Goal: Task Accomplishment & Management: Complete application form

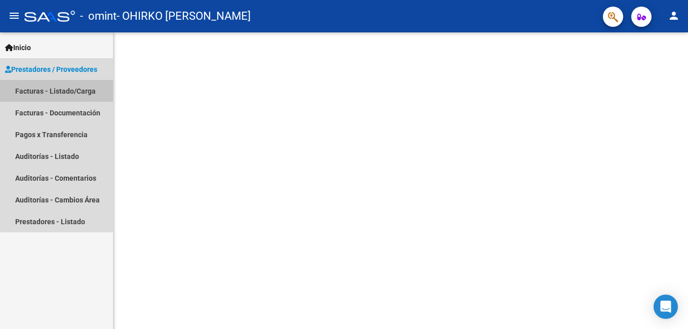
click at [54, 89] on link "Facturas - Listado/Carga" at bounding box center [56, 91] width 113 height 22
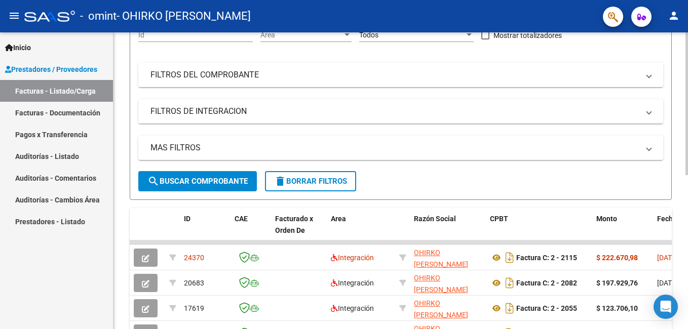
scroll to position [158, 0]
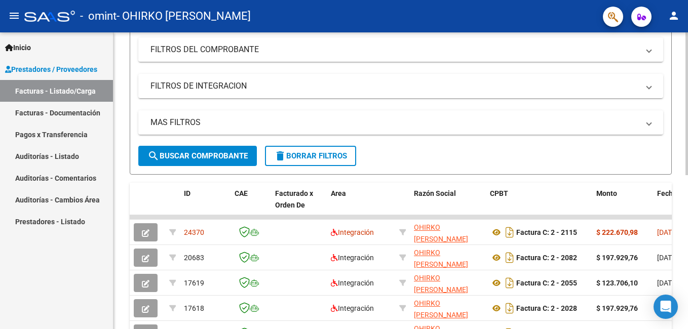
click at [688, 248] on html "menu - omint - OHIRKO [PERSON_NAME] person Inicio Instructivos Contacto OS Pres…" at bounding box center [344, 164] width 688 height 329
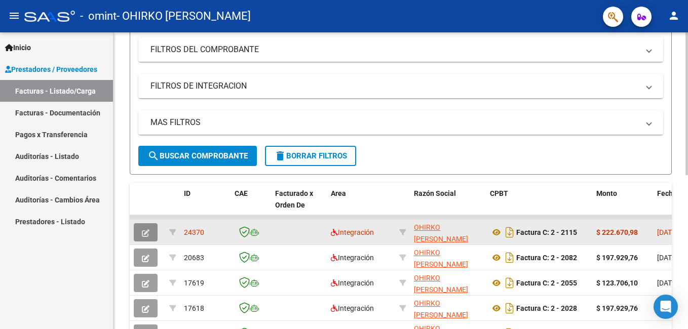
click at [152, 233] on button "button" at bounding box center [146, 232] width 24 height 18
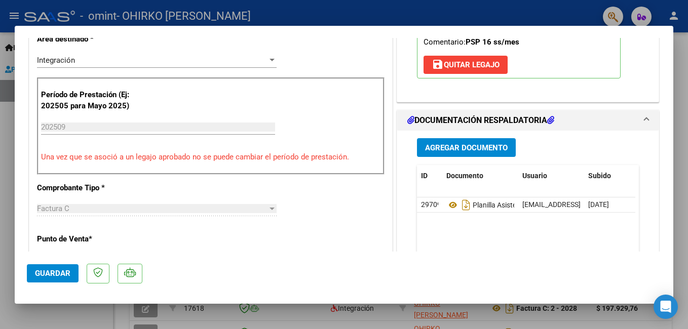
scroll to position [243, 0]
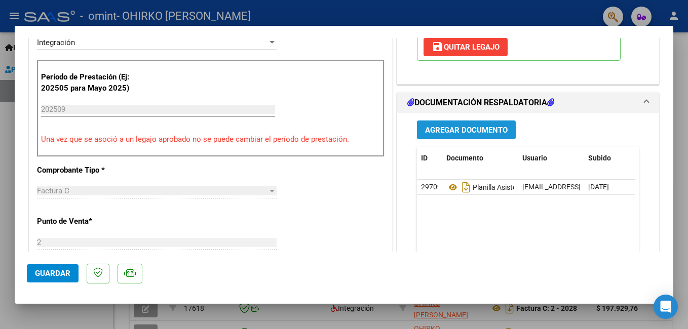
click at [479, 128] on span "Agregar Documento" at bounding box center [466, 130] width 83 height 9
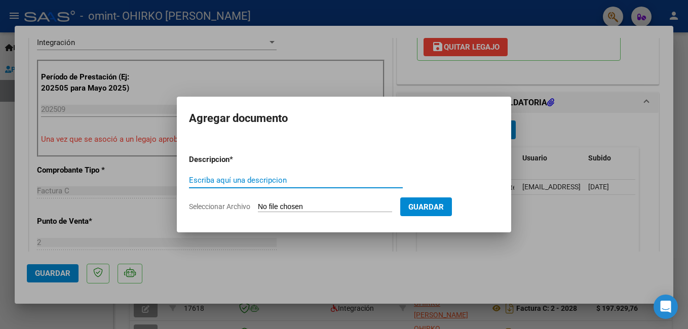
click at [213, 176] on input "Escriba aquí una descripcion" at bounding box center [296, 180] width 214 height 9
type input "Recibo X por recepcion transferencia"
click at [279, 202] on form "Descripcion * Recibo X por recepcion transferencia Escriba aquí una descripcion…" at bounding box center [344, 183] width 310 height 74
click at [218, 205] on span "Seleccionar Archivo" at bounding box center [219, 207] width 61 height 8
click at [258, 205] on input "Seleccionar Archivo" at bounding box center [325, 208] width 134 height 10
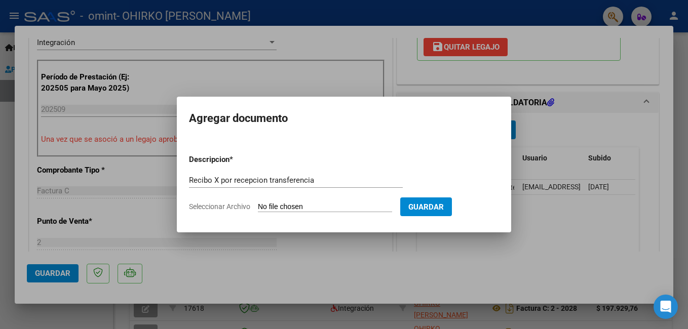
type input "C:\fakepath\Recibo X OMINT pago [DATE].pdf"
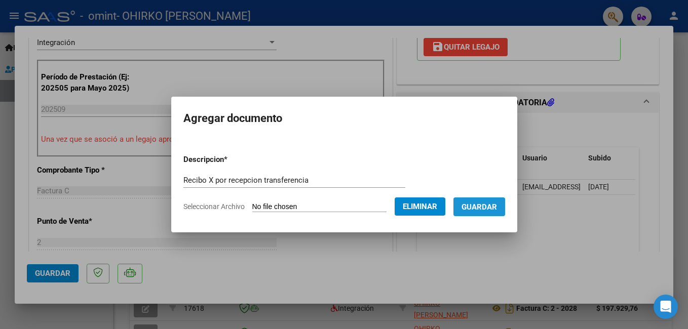
click at [492, 210] on span "Guardar" at bounding box center [479, 207] width 35 height 9
